Goal: Use online tool/utility: Utilize a website feature to perform a specific function

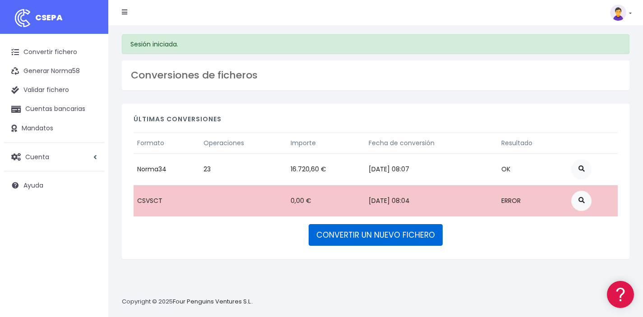
click at [346, 234] on link "CONVERTIR UN NUEVO FICHERO" at bounding box center [376, 235] width 134 height 22
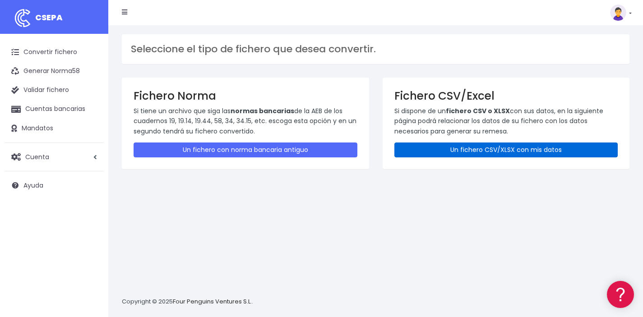
click at [450, 149] on link "Un fichero CSV/XLSX con mis datos" at bounding box center [507, 150] width 224 height 15
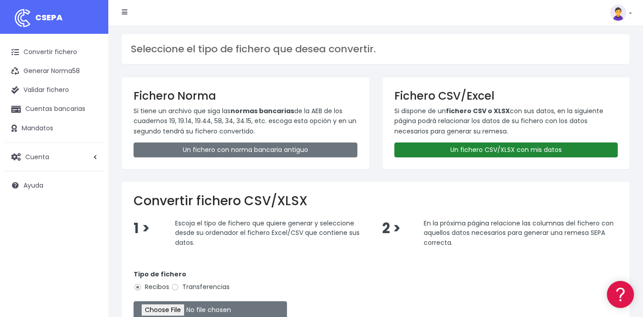
scroll to position [148, 0]
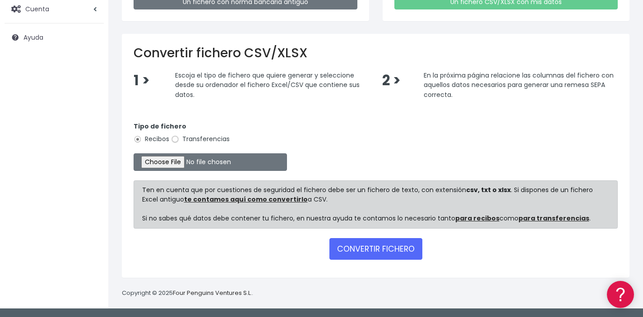
click at [175, 139] on input "Transferencias" at bounding box center [175, 139] width 8 height 8
radio input "true"
click at [171, 161] on input "file" at bounding box center [210, 162] width 153 height 18
type input "C:\fakepath\Remesa previ 5.2.csv"
click at [358, 254] on button "CONVERTIR FICHERO" at bounding box center [376, 249] width 93 height 22
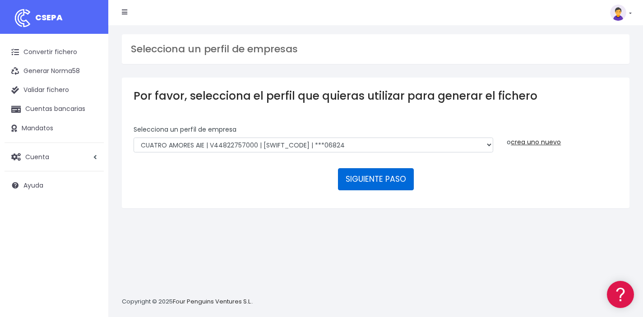
click at [372, 176] on button "SIGUIENTE PASO" at bounding box center [376, 179] width 76 height 22
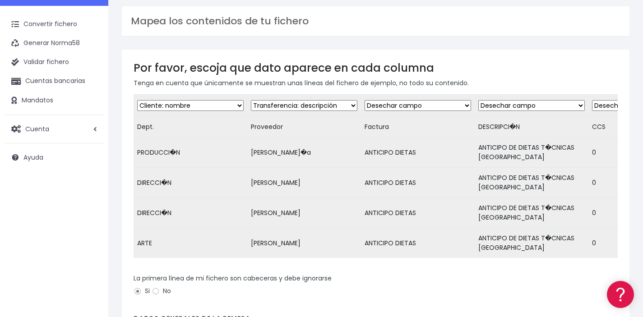
click at [170, 121] on td "Dept." at bounding box center [191, 127] width 114 height 21
click at [181, 107] on select "Desechar campo Cliente: nombre Cliente: DNI Cliente: Email Cliente: referencia …" at bounding box center [190, 105] width 107 height 11
select select "dismiss"
click at [137, 100] on select "Desechar campo Cliente: nombre Cliente: DNI Cliente: Email Cliente: referencia …" at bounding box center [190, 105] width 107 height 11
click at [321, 103] on select "Desechar campo Cliente: nombre Cliente: DNI Cliente: Email Cliente: referencia …" at bounding box center [304, 105] width 107 height 11
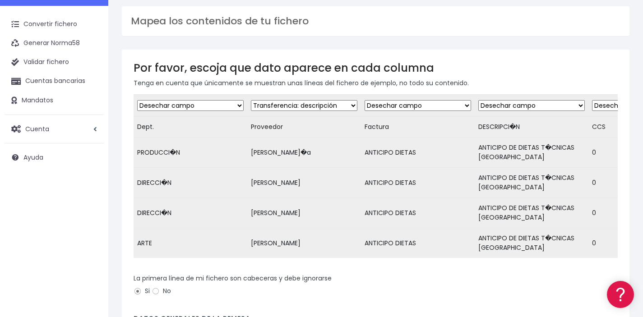
select select "creditor"
click at [251, 100] on select "Desechar campo Cliente: nombre Cliente: DNI Cliente: Email Cliente: referencia …" at bounding box center [304, 105] width 107 height 11
click at [431, 104] on select "Desechar campo Cliente: nombre Cliente: DNI Cliente: Email Cliente: referencia …" at bounding box center [418, 105] width 107 height 11
select select "description"
click at [365, 100] on select "Desechar campo Cliente: nombre Cliente: DNI Cliente: Email Cliente: referencia …" at bounding box center [418, 105] width 107 height 11
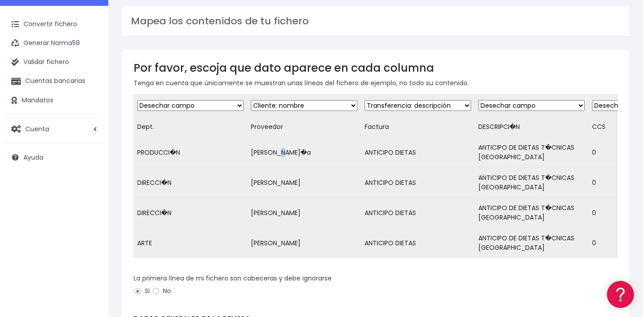
click at [283, 153] on td "[PERSON_NAME]�a" at bounding box center [304, 153] width 114 height 30
drag, startPoint x: 170, startPoint y: 152, endPoint x: 175, endPoint y: 155, distance: 5.5
click at [175, 155] on td "PRODUCCI�N" at bounding box center [191, 153] width 114 height 30
drag, startPoint x: 163, startPoint y: 182, endPoint x: 167, endPoint y: 185, distance: 4.9
click at [167, 185] on td "DIRECCI�N" at bounding box center [191, 183] width 114 height 30
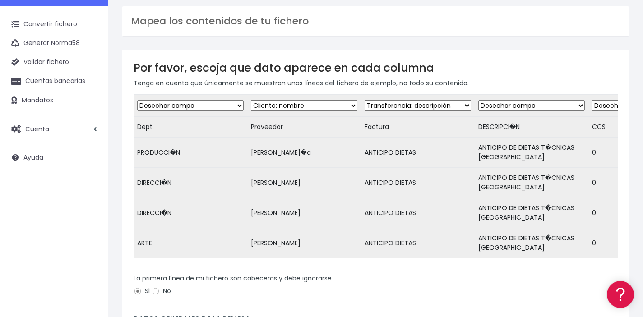
click at [289, 149] on td "Paula Pe�a" at bounding box center [304, 153] width 114 height 30
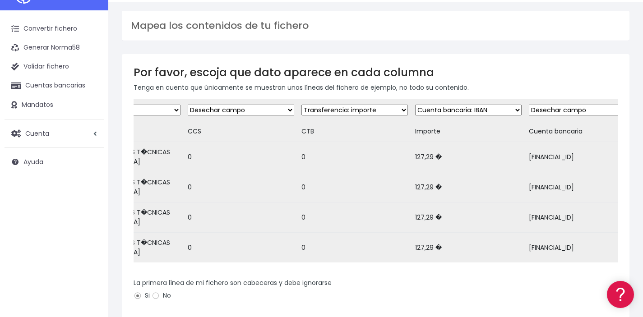
scroll to position [0, 420]
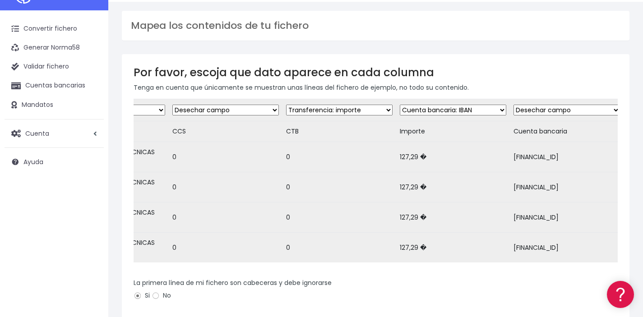
click at [324, 110] on select "Desechar campo Cliente: nombre Cliente: DNI Cliente: Email Cliente: referencia …" at bounding box center [339, 110] width 107 height 11
click at [557, 107] on select "Desechar campo Cliente: nombre Cliente: DNI Cliente: Email Cliente: referencia …" at bounding box center [567, 110] width 107 height 11
select select "iban"
click at [514, 105] on select "Desechar campo Cliente: nombre Cliente: DNI Cliente: Email Cliente: referencia …" at bounding box center [567, 110] width 107 height 11
click at [487, 110] on select "Desechar campo Cliente: nombre Cliente: DNI Cliente: Email Cliente: referencia …" at bounding box center [453, 110] width 107 height 11
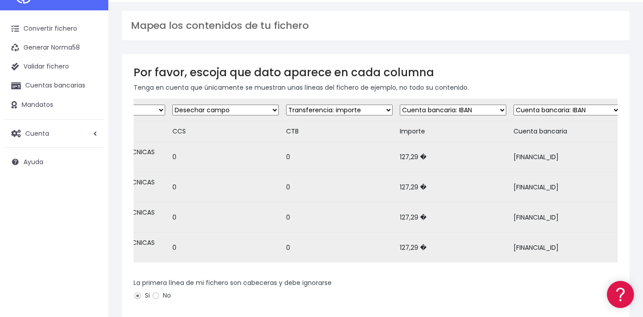
select select "amount"
click at [400, 105] on select "Desechar campo Cliente: nombre Cliente: DNI Cliente: Email Cliente: referencia …" at bounding box center [453, 110] width 107 height 11
click at [357, 112] on select "Desechar campo Cliente: nombre Cliente: DNI Cliente: Email Cliente: referencia …" at bounding box center [339, 110] width 107 height 11
select select "dismiss"
click at [286, 105] on select "Desechar campo Cliente: nombre Cliente: DNI Cliente: Email Cliente: referencia …" at bounding box center [339, 110] width 107 height 11
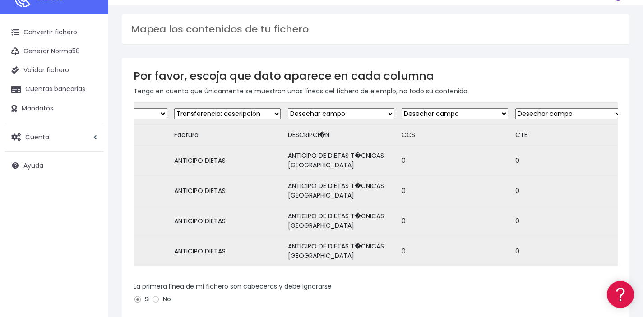
scroll to position [0, 193]
click at [257, 110] on select "Desechar campo Cliente: nombre Cliente: DNI Cliente: Email Cliente: referencia …" at bounding box center [225, 113] width 107 height 11
click at [172, 108] on select "Desechar campo Cliente: nombre Cliente: DNI Cliente: Email Cliente: referencia …" at bounding box center [225, 113] width 107 height 11
click at [355, 115] on select "Desechar campo Cliente: nombre Cliente: DNI Cliente: Email Cliente: referencia …" at bounding box center [339, 113] width 107 height 11
click at [356, 114] on select "Desechar campo Cliente: nombre Cliente: DNI Cliente: Email Cliente: referencia …" at bounding box center [339, 113] width 107 height 11
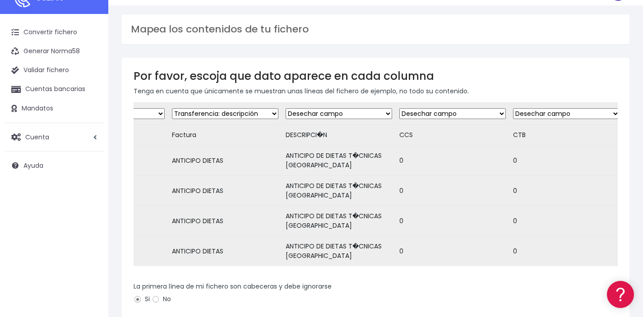
click at [368, 109] on select "Desechar campo Cliente: nombre Cliente: DNI Cliente: Email Cliente: referencia …" at bounding box center [339, 113] width 107 height 11
click at [286, 108] on select "Desechar campo Cliente: nombre Cliente: DNI Cliente: Email Cliente: referencia …" at bounding box center [339, 113] width 107 height 11
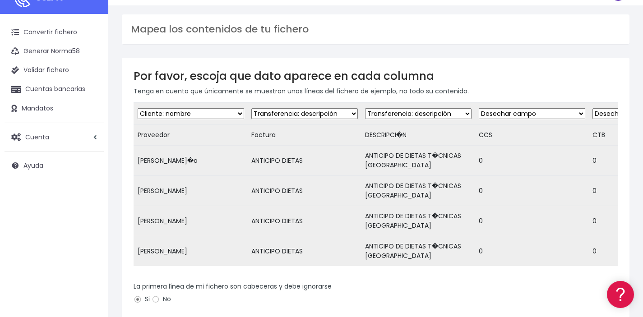
scroll to position [0, 0]
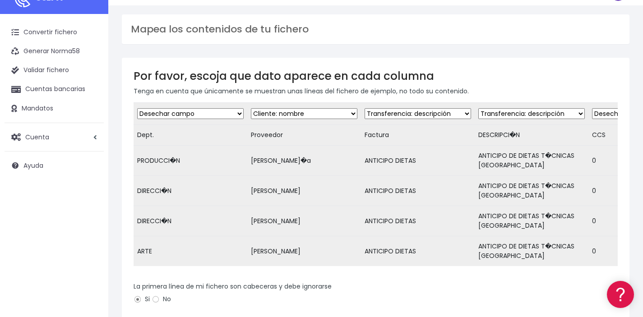
click at [420, 112] on select "Desechar campo Cliente: nombre Cliente: DNI Cliente: Email Cliente: referencia …" at bounding box center [418, 113] width 107 height 11
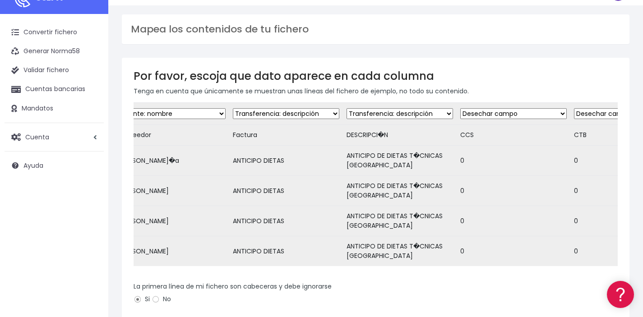
scroll to position [0, 132]
click at [441, 113] on select "Desechar campo Cliente: nombre Cliente: DNI Cliente: Email Cliente: referencia …" at bounding box center [399, 113] width 107 height 11
select select "dismiss"
click at [346, 108] on select "Desechar campo Cliente: nombre Cliente: DNI Cliente: Email Cliente: referencia …" at bounding box center [399, 113] width 107 height 11
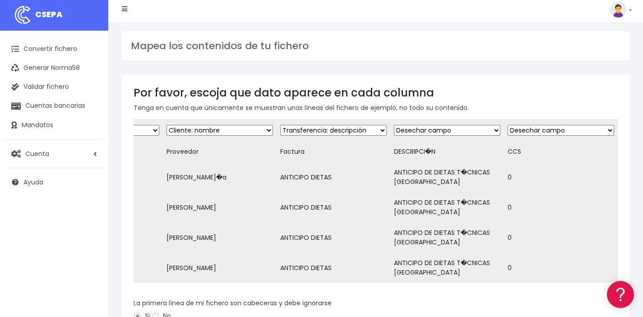
scroll to position [0, 0]
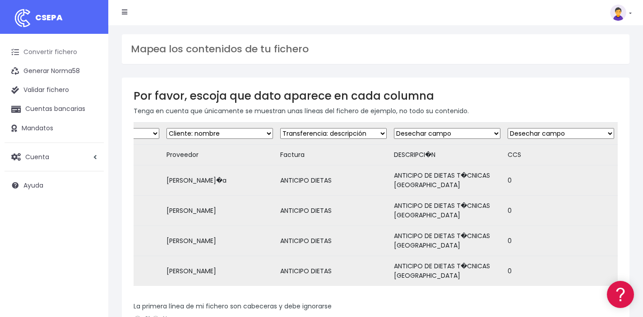
click at [41, 50] on link "Convertir fichero" at bounding box center [54, 52] width 99 height 19
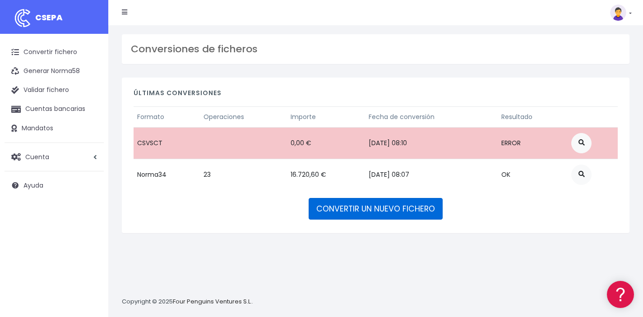
click at [358, 212] on link "CONVERTIR UN NUEVO FICHERO" at bounding box center [376, 209] width 134 height 22
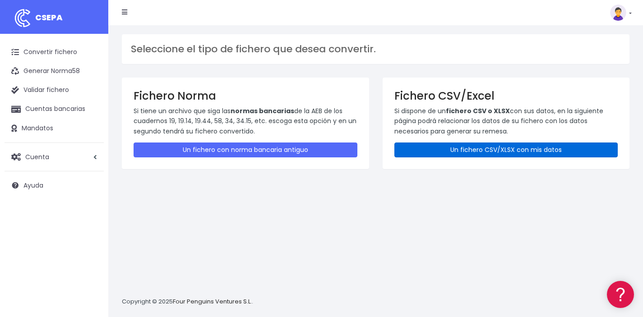
click at [473, 153] on link "Un fichero CSV/XLSX con mis datos" at bounding box center [507, 150] width 224 height 15
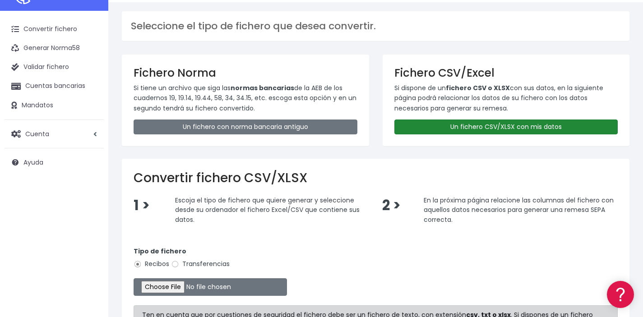
scroll to position [130, 0]
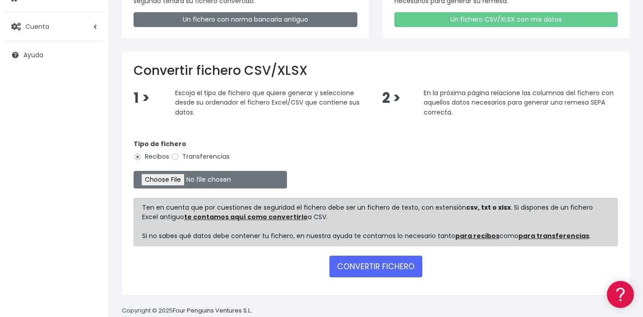
click at [201, 160] on label "Transferencias" at bounding box center [200, 156] width 59 height 9
click at [179, 160] on input "Transferencias" at bounding box center [175, 157] width 8 height 8
radio input "true"
click at [163, 180] on input "file" at bounding box center [210, 180] width 153 height 18
click at [282, 151] on div "Tipo de fichero Recibos Transferencias" at bounding box center [376, 151] width 484 height 25
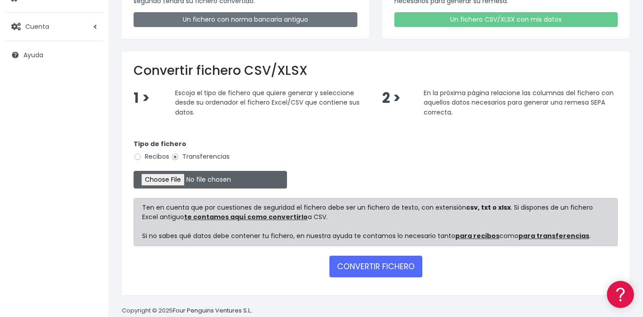
click at [159, 183] on input "file" at bounding box center [210, 180] width 153 height 18
type input "C:\fakepath\Remesa previ 5.2.csv"
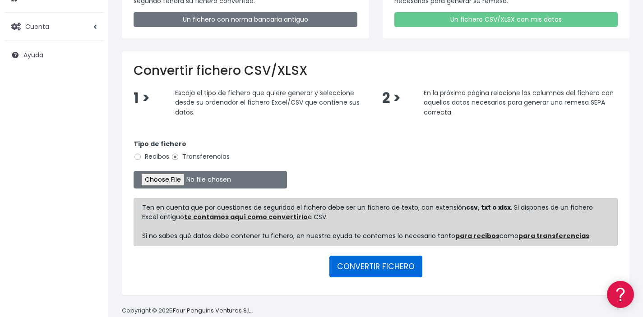
click at [355, 269] on button "CONVERTIR FICHERO" at bounding box center [376, 267] width 93 height 22
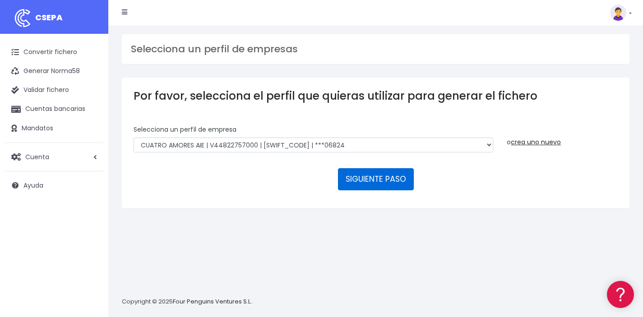
click at [395, 181] on button "SIGUIENTE PASO" at bounding box center [376, 179] width 76 height 22
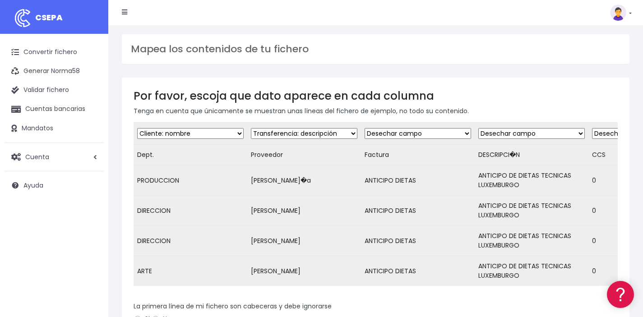
click at [224, 134] on select "Desechar campo Cliente: nombre Cliente: DNI Cliente: Email Cliente: referencia …" at bounding box center [190, 133] width 107 height 11
select select "dismiss"
click at [137, 128] on select "Desechar campo Cliente: nombre Cliente: DNI Cliente: Email Cliente: referencia …" at bounding box center [190, 133] width 107 height 11
click at [339, 135] on select "Desechar campo Cliente: nombre Cliente: DNI Cliente: Email Cliente: referencia …" at bounding box center [304, 133] width 107 height 11
select select "creditor"
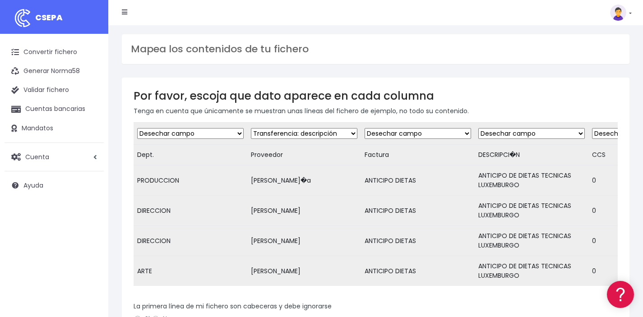
click at [251, 128] on select "Desechar campo Cliente: nombre Cliente: DNI Cliente: Email Cliente: referencia …" at bounding box center [304, 133] width 107 height 11
click at [444, 132] on select "Desechar campo Cliente: nombre Cliente: DNI Cliente: Email Cliente: referencia …" at bounding box center [418, 133] width 107 height 11
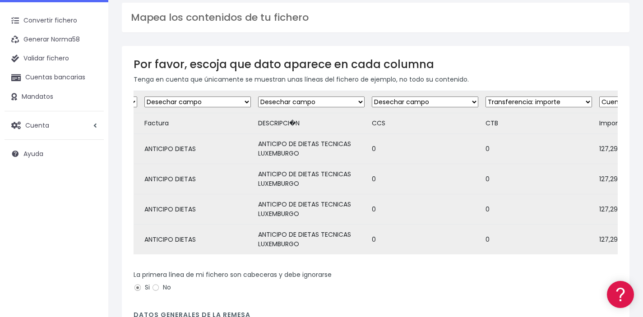
scroll to position [0, 223]
click at [237, 100] on select "Desechar campo Cliente: nombre Cliente: DNI Cliente: Email Cliente: referencia …" at bounding box center [195, 102] width 107 height 11
click at [142, 97] on select "Desechar campo Cliente: nombre Cliente: DNI Cliente: Email Cliente: referencia …" at bounding box center [195, 102] width 107 height 11
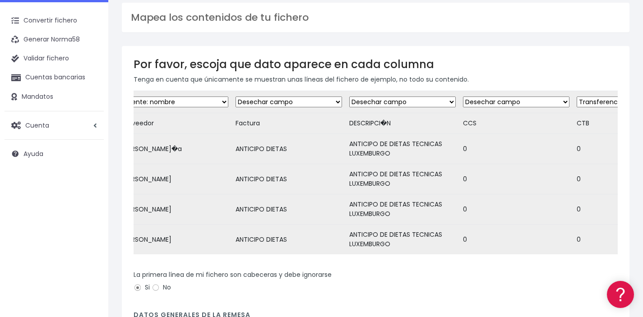
scroll to position [0, 109]
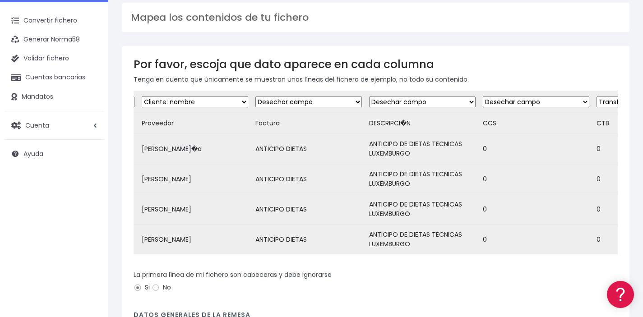
click at [325, 102] on select "Desechar campo Cliente: nombre Cliente: DNI Cliente: Email Cliente: referencia …" at bounding box center [309, 102] width 107 height 11
select select "description"
click at [256, 97] on select "Desechar campo Cliente: nombre Cliente: DNI Cliente: Email Cliente: referencia …" at bounding box center [309, 102] width 107 height 11
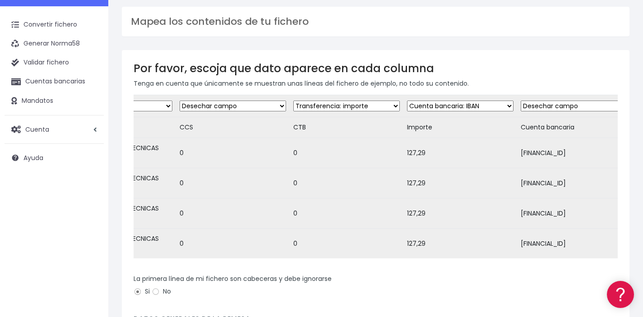
scroll to position [0, 418]
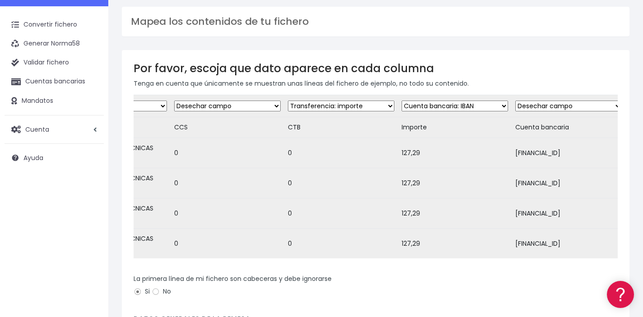
click at [569, 105] on select "Desechar campo Cliente: nombre Cliente: DNI Cliente: Email Cliente: referencia …" at bounding box center [569, 106] width 107 height 11
select select "iban"
click at [516, 101] on select "Desechar campo Cliente: nombre Cliente: DNI Cliente: Email Cliente: referencia …" at bounding box center [569, 106] width 107 height 11
click at [472, 105] on select "Desechar campo Cliente: nombre Cliente: DNI Cliente: Email Cliente: referencia …" at bounding box center [455, 106] width 107 height 11
select select "amount"
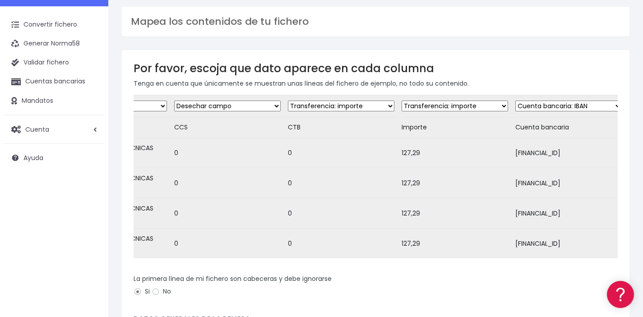
click at [402, 101] on select "Desechar campo Cliente: nombre Cliente: DNI Cliente: Email Cliente: referencia …" at bounding box center [455, 106] width 107 height 11
click at [359, 107] on select "Desechar campo Cliente: nombre Cliente: DNI Cliente: Email Cliente: referencia …" at bounding box center [341, 106] width 107 height 11
select select "dismiss"
click at [288, 101] on select "Desechar campo Cliente: nombre Cliente: DNI Cliente: Email Cliente: referencia …" at bounding box center [341, 106] width 107 height 11
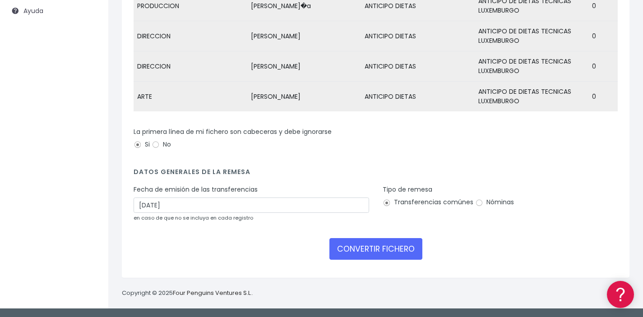
scroll to position [181, 0]
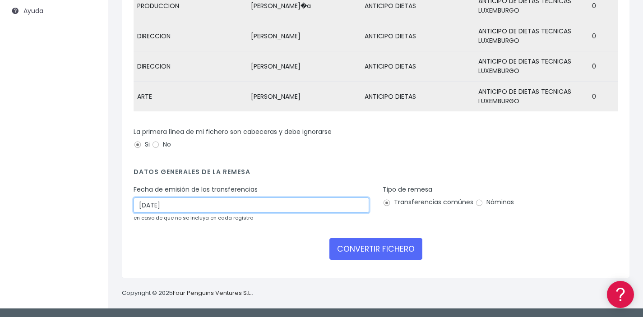
click at [145, 205] on input "05/10/2025" at bounding box center [252, 205] width 236 height 15
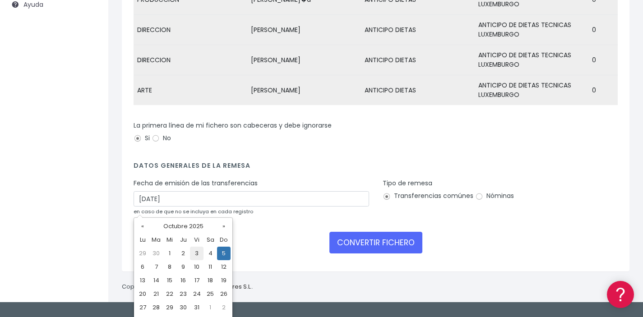
click at [200, 253] on td "3" at bounding box center [197, 254] width 14 height 14
type input "03/10/2025"
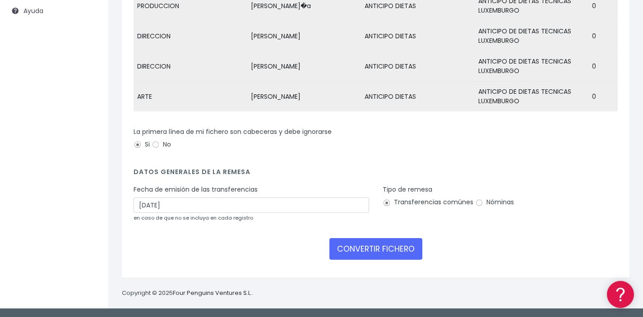
click at [200, 253] on div "CONVERTIR FICHERO" at bounding box center [376, 249] width 484 height 22
click at [482, 203] on label "Nóminas" at bounding box center [494, 202] width 39 height 9
click at [482, 203] on input "Nóminas" at bounding box center [479, 203] width 8 height 8
radio input "true"
click at [481, 235] on form "Desechar campo Cliente: nombre Cliente: DNI Cliente: Email Cliente: referencia …" at bounding box center [376, 107] width 484 height 319
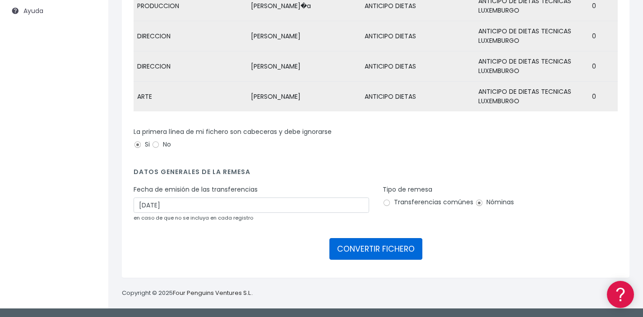
click at [387, 253] on button "CONVERTIR FICHERO" at bounding box center [376, 249] width 93 height 22
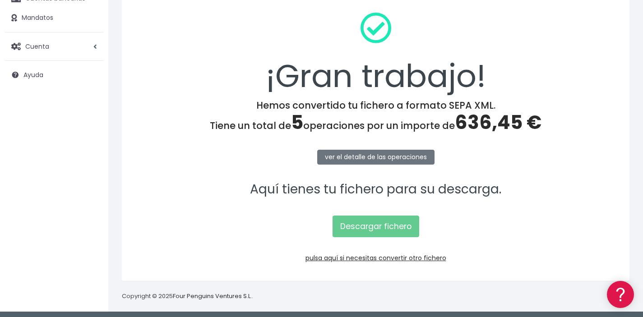
scroll to position [114, 0]
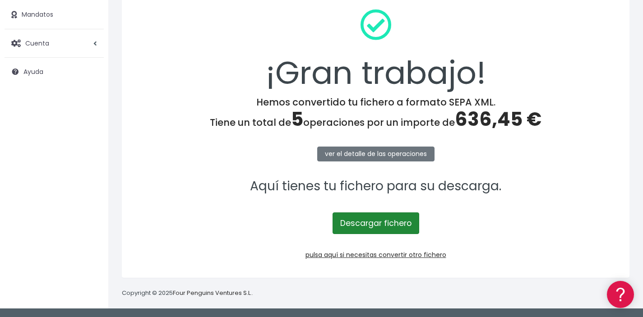
click at [380, 223] on link "Descargar fichero" at bounding box center [376, 224] width 87 height 22
